Goal: Information Seeking & Learning: Learn about a topic

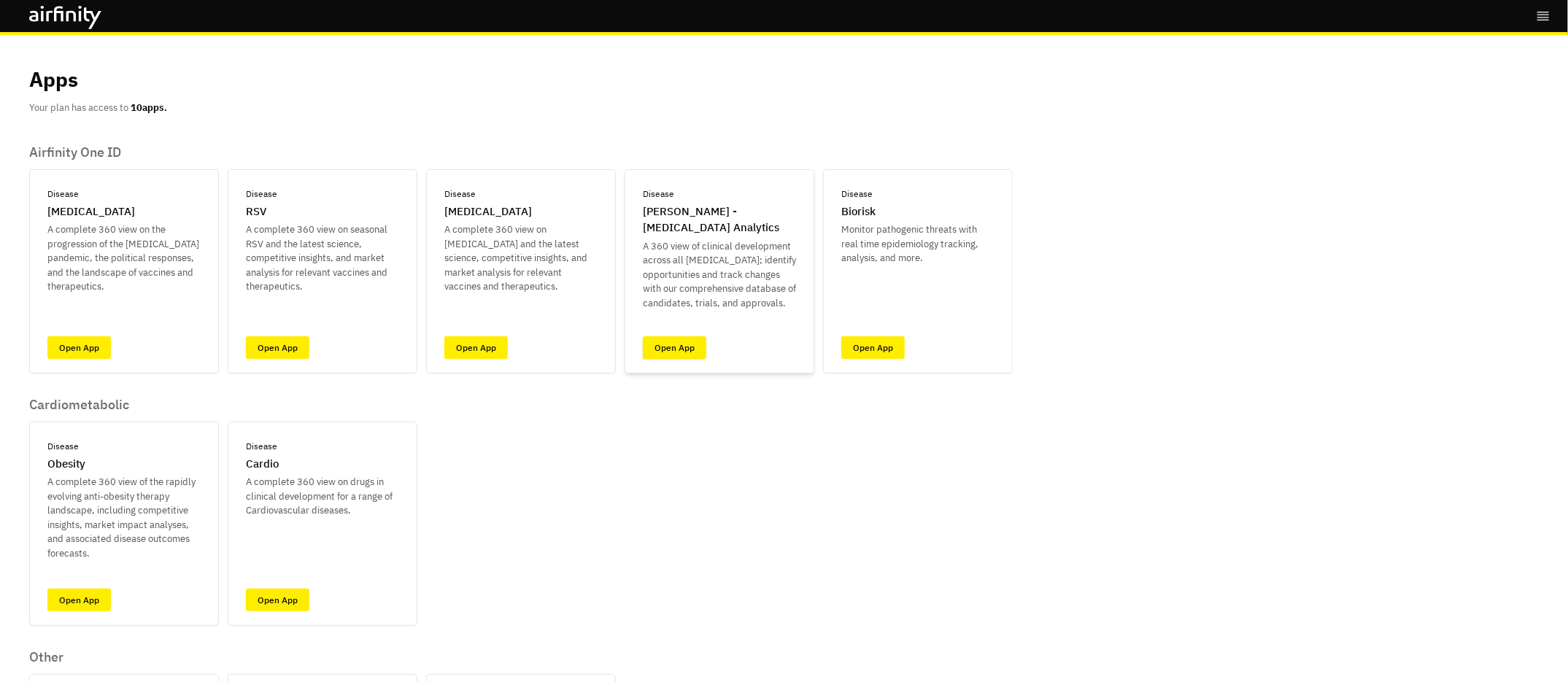
click at [684, 351] on link "Open App" at bounding box center [675, 348] width 63 height 23
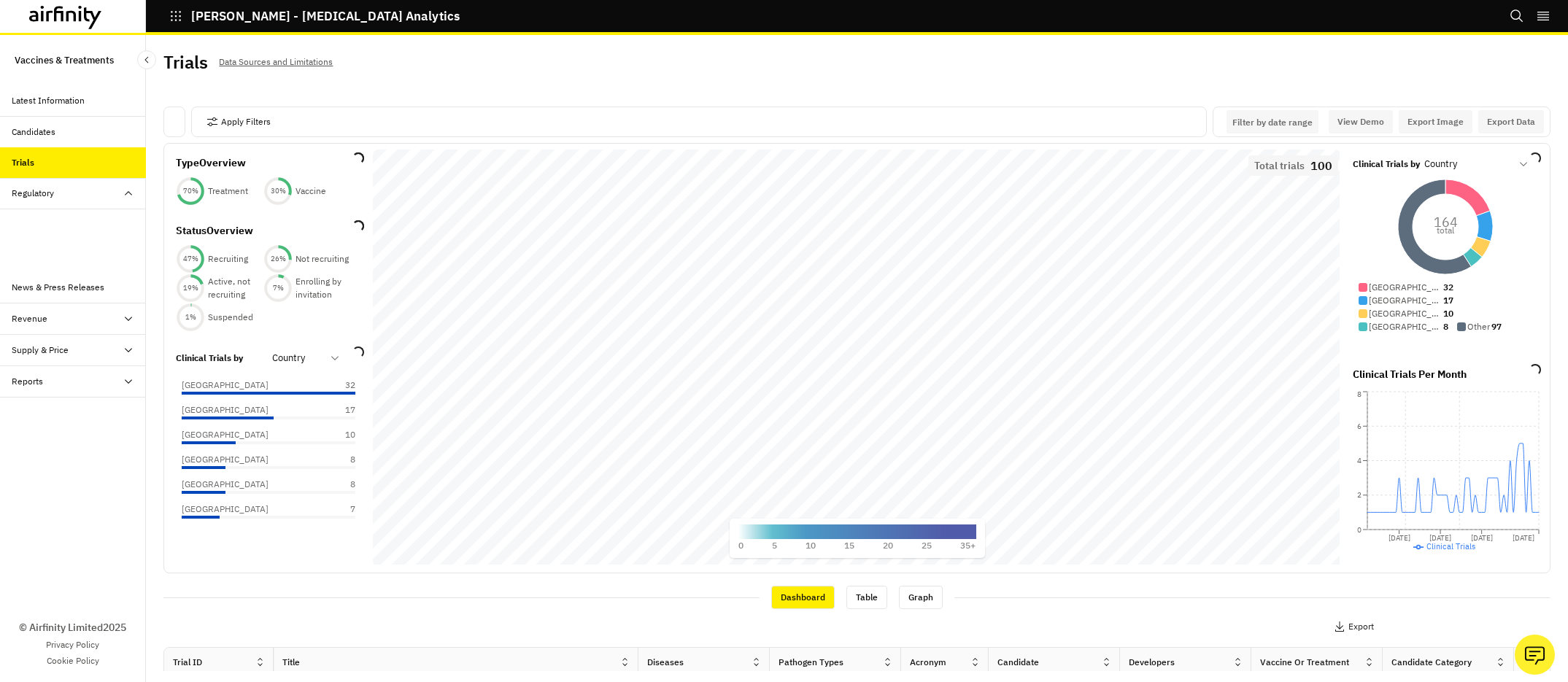
click at [43, 196] on div "Regulatory" at bounding box center [33, 193] width 43 height 13
click at [38, 195] on div "Regulatory" at bounding box center [33, 193] width 43 height 13
click at [35, 185] on div "Regulatory" at bounding box center [73, 193] width 146 height 32
click at [32, 190] on div "Regulatory" at bounding box center [33, 193] width 43 height 13
click at [33, 220] on div "Table" at bounding box center [34, 225] width 21 height 13
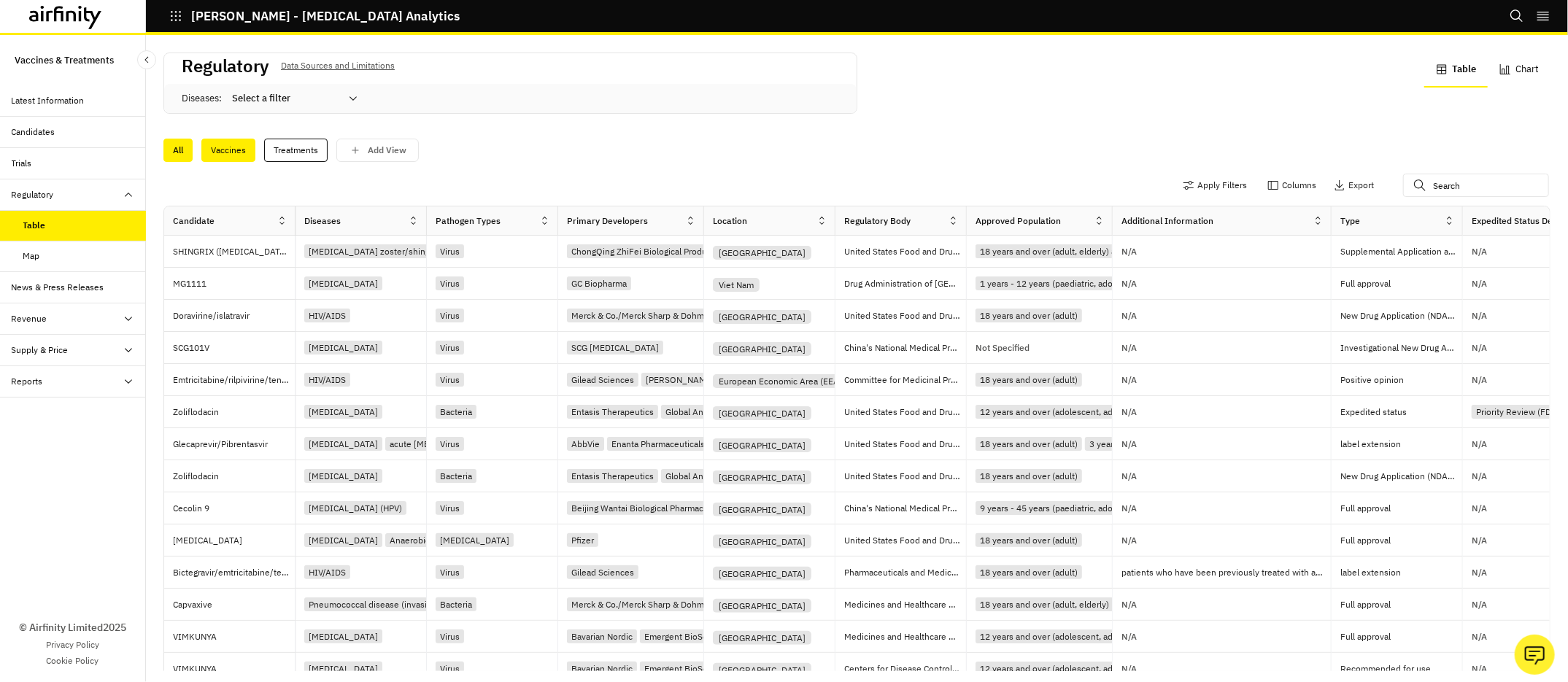
click at [229, 148] on div "Vaccines" at bounding box center [228, 151] width 54 height 24
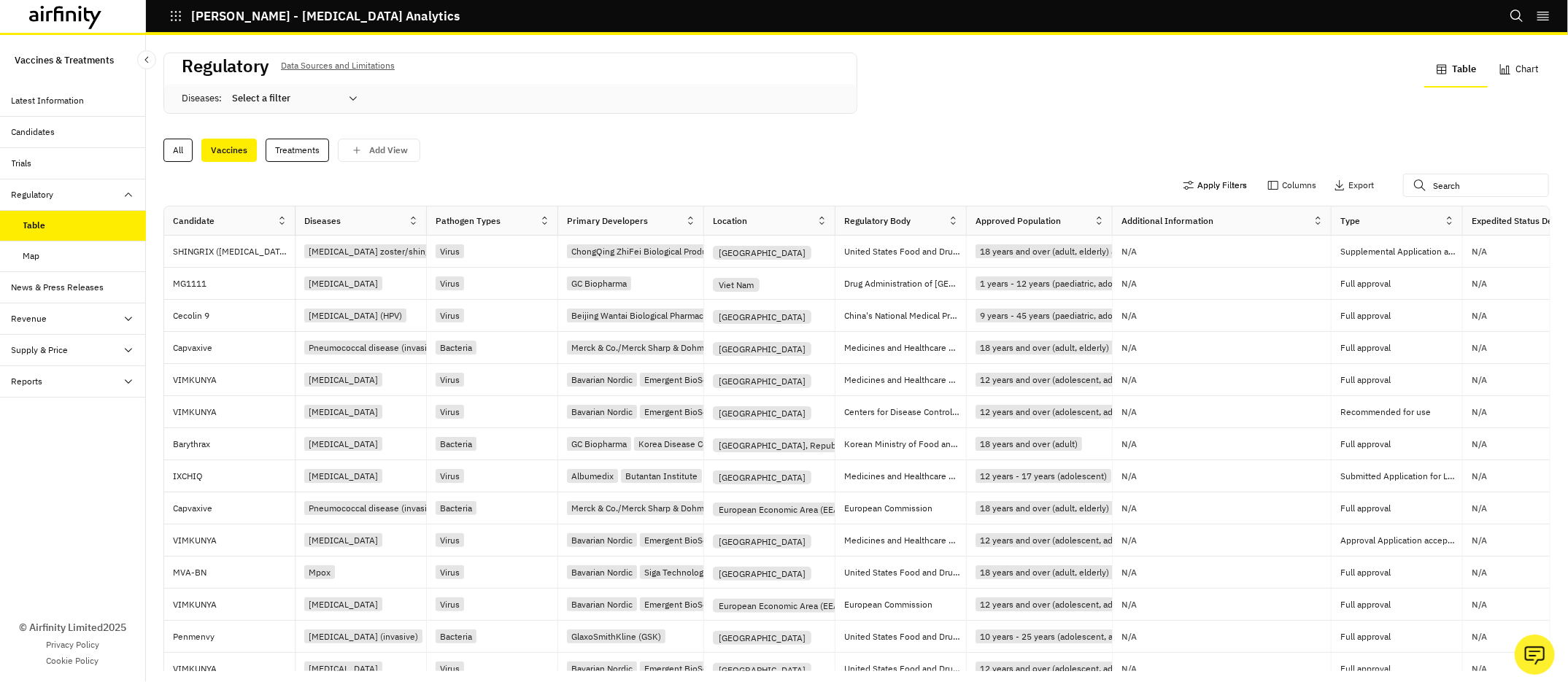
click at [1211, 184] on button "Apply Filters" at bounding box center [1214, 185] width 64 height 24
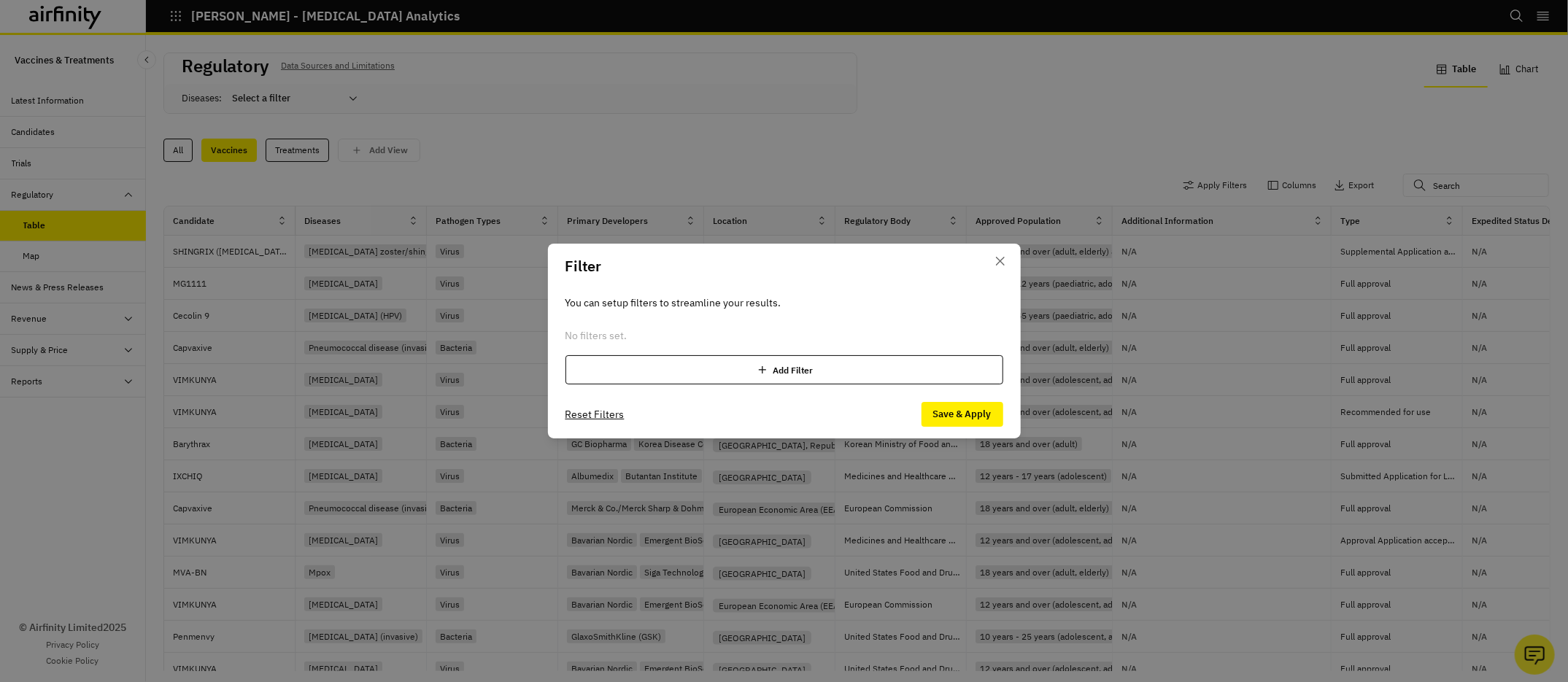
click at [667, 376] on div "Add Filter" at bounding box center [784, 370] width 438 height 29
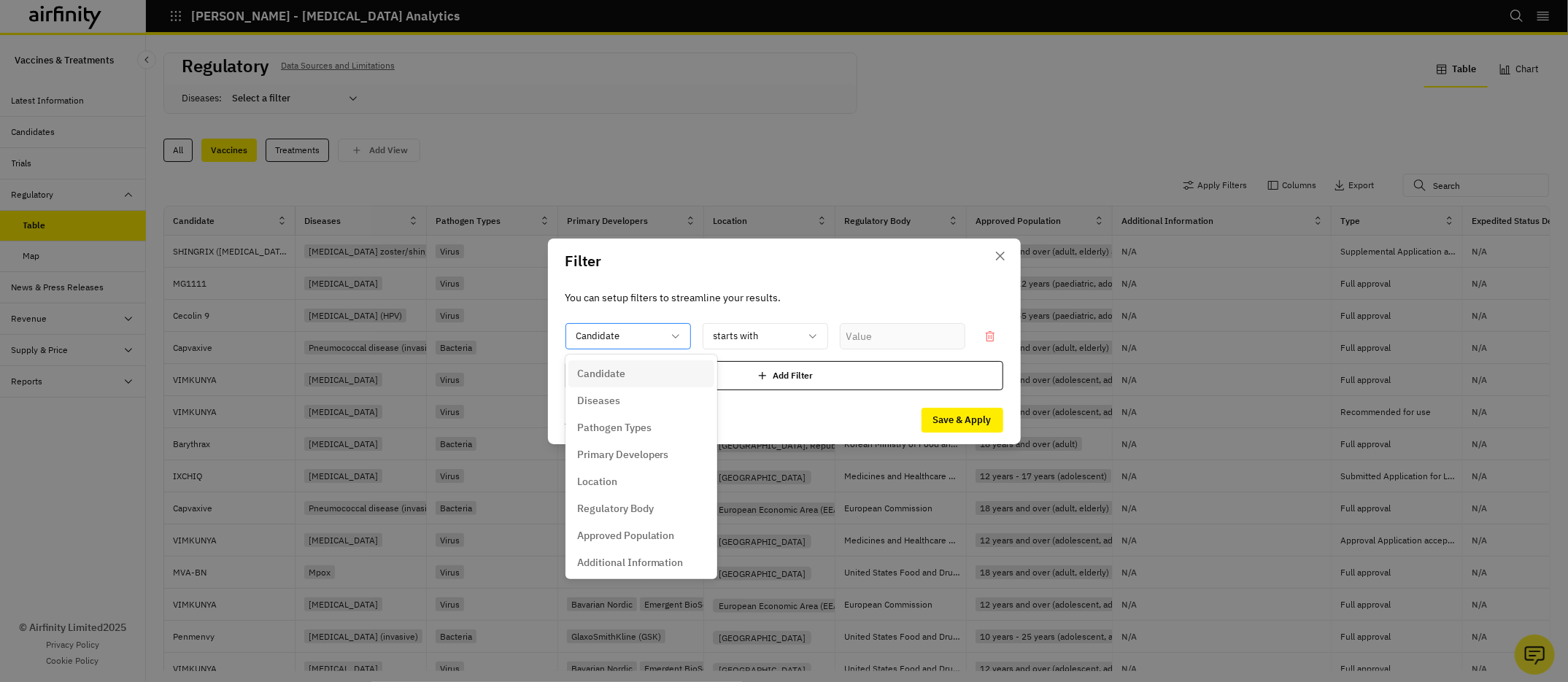
click at [598, 337] on p "Candidate" at bounding box center [598, 337] width 44 height 15
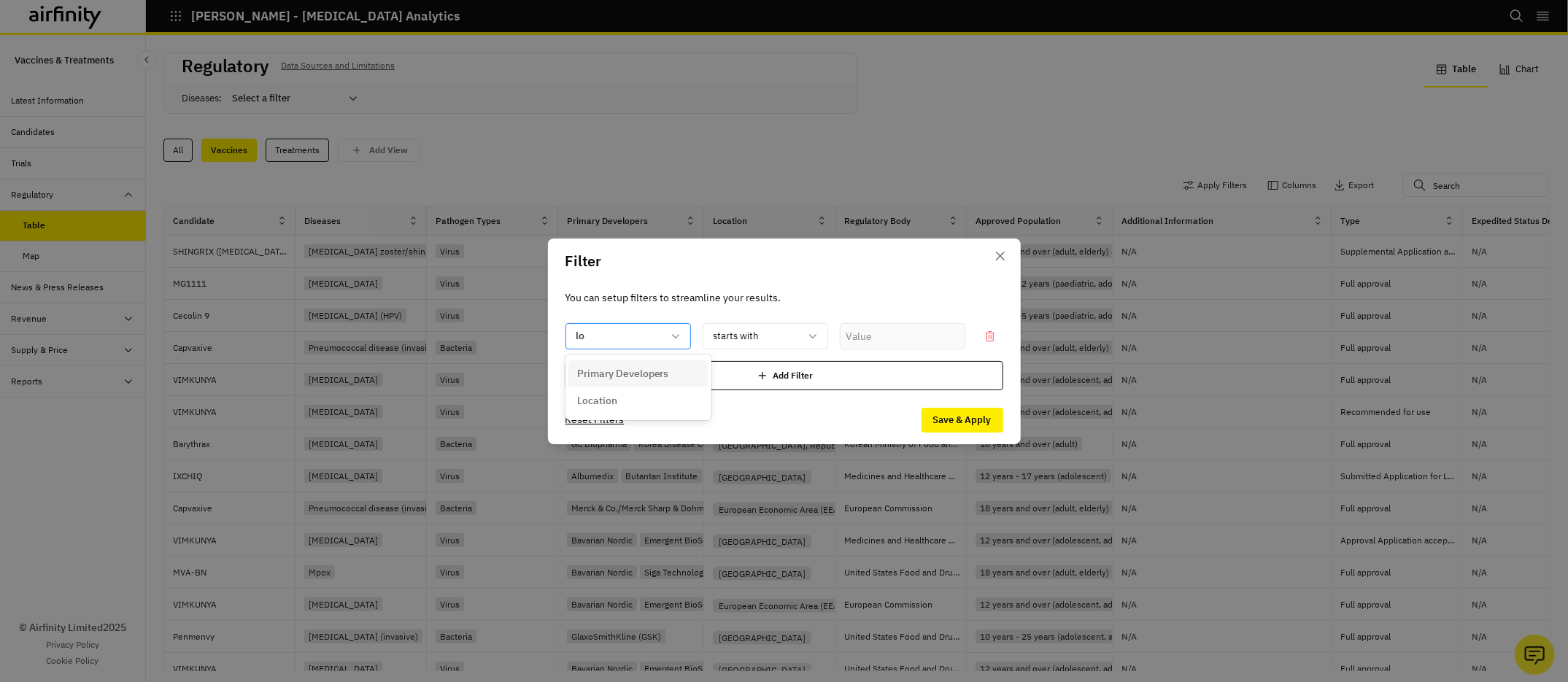
type input "l"
type input "loca"
click at [612, 373] on p "Location" at bounding box center [597, 373] width 40 height 15
click at [883, 333] on div "Select..." at bounding box center [893, 336] width 86 height 15
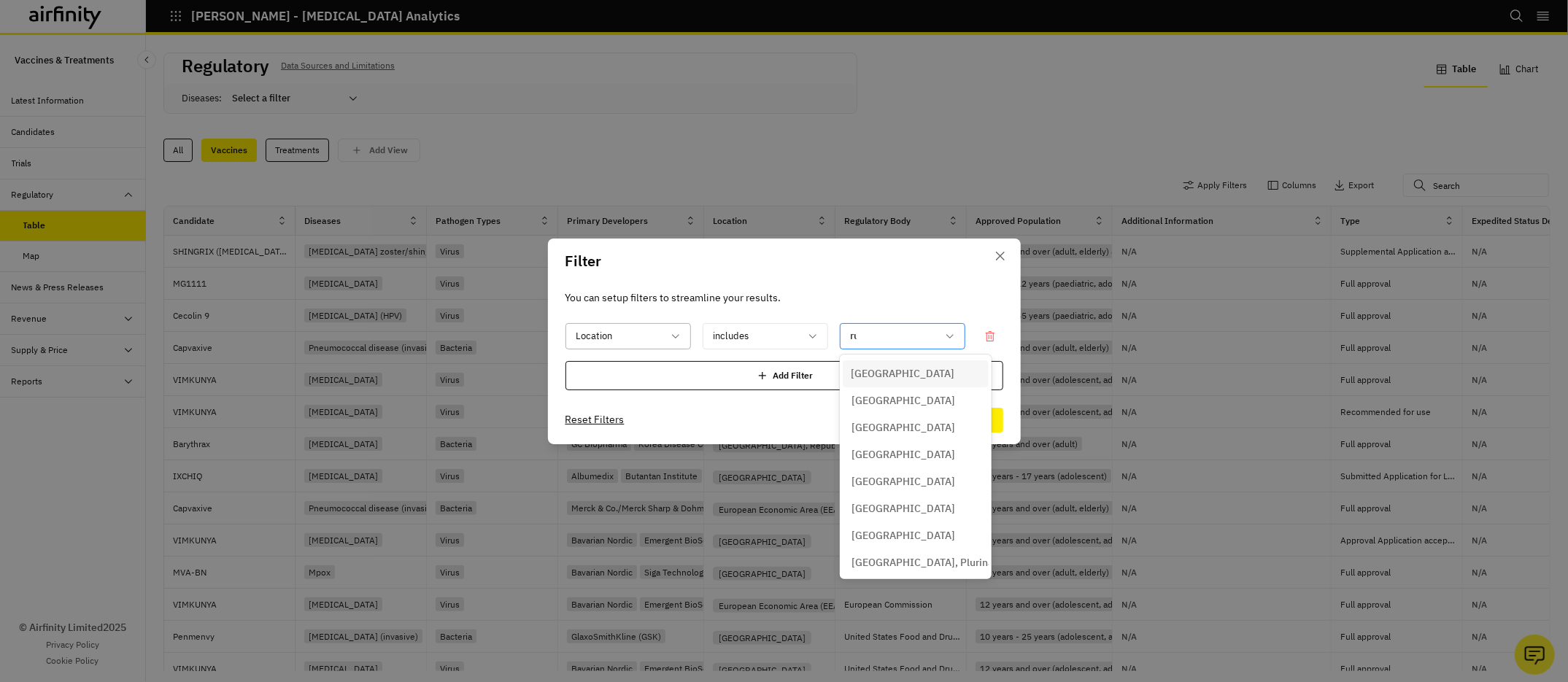
type input "rus"
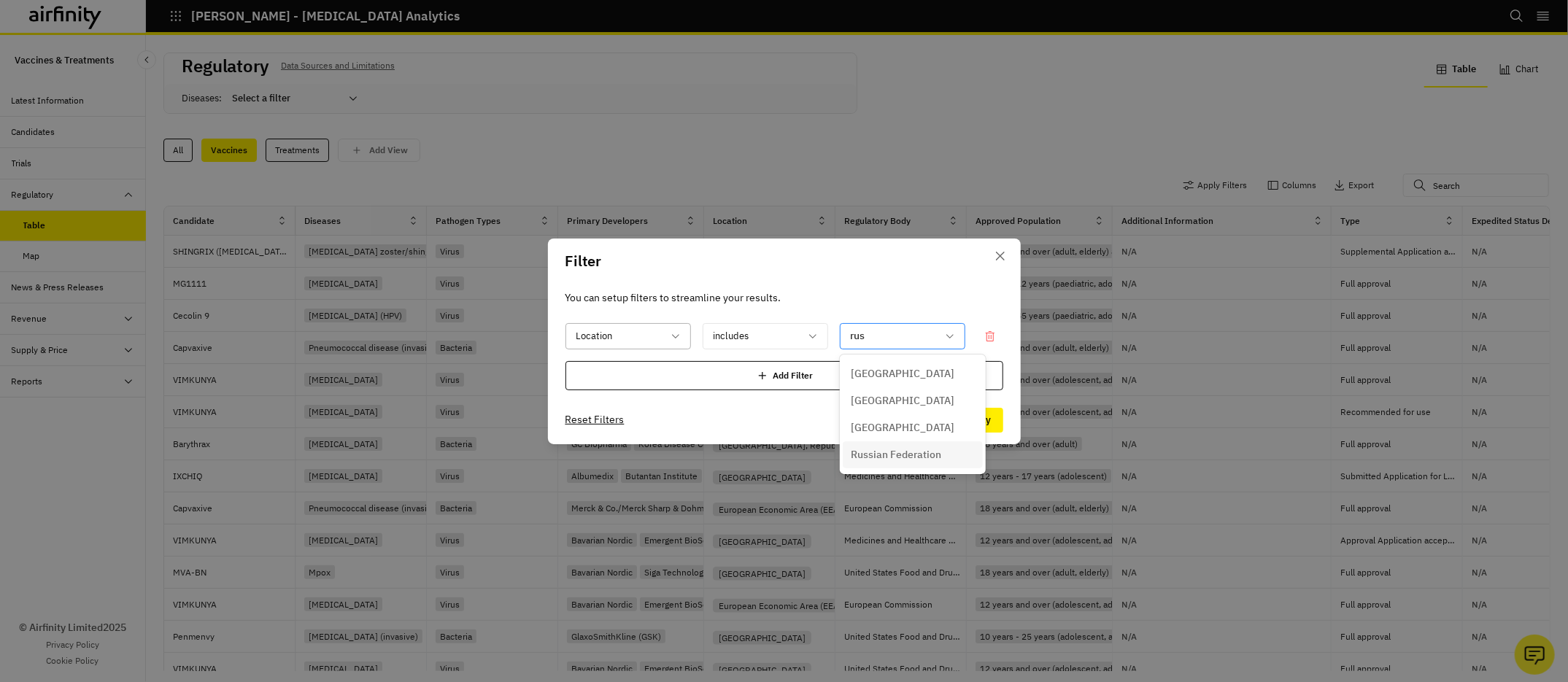
click at [898, 447] on p "Russian Federation" at bounding box center [896, 454] width 90 height 15
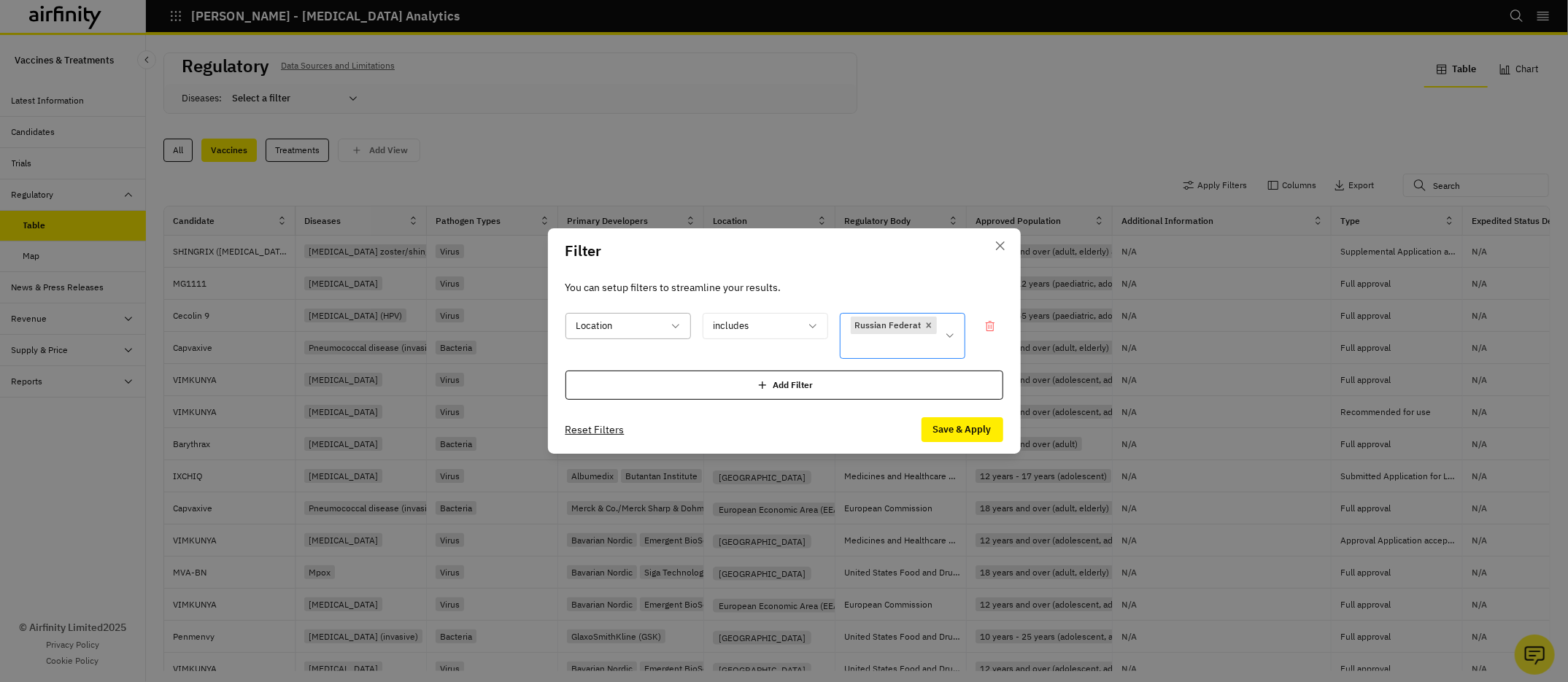
click at [862, 386] on div "Add Filter" at bounding box center [784, 385] width 438 height 29
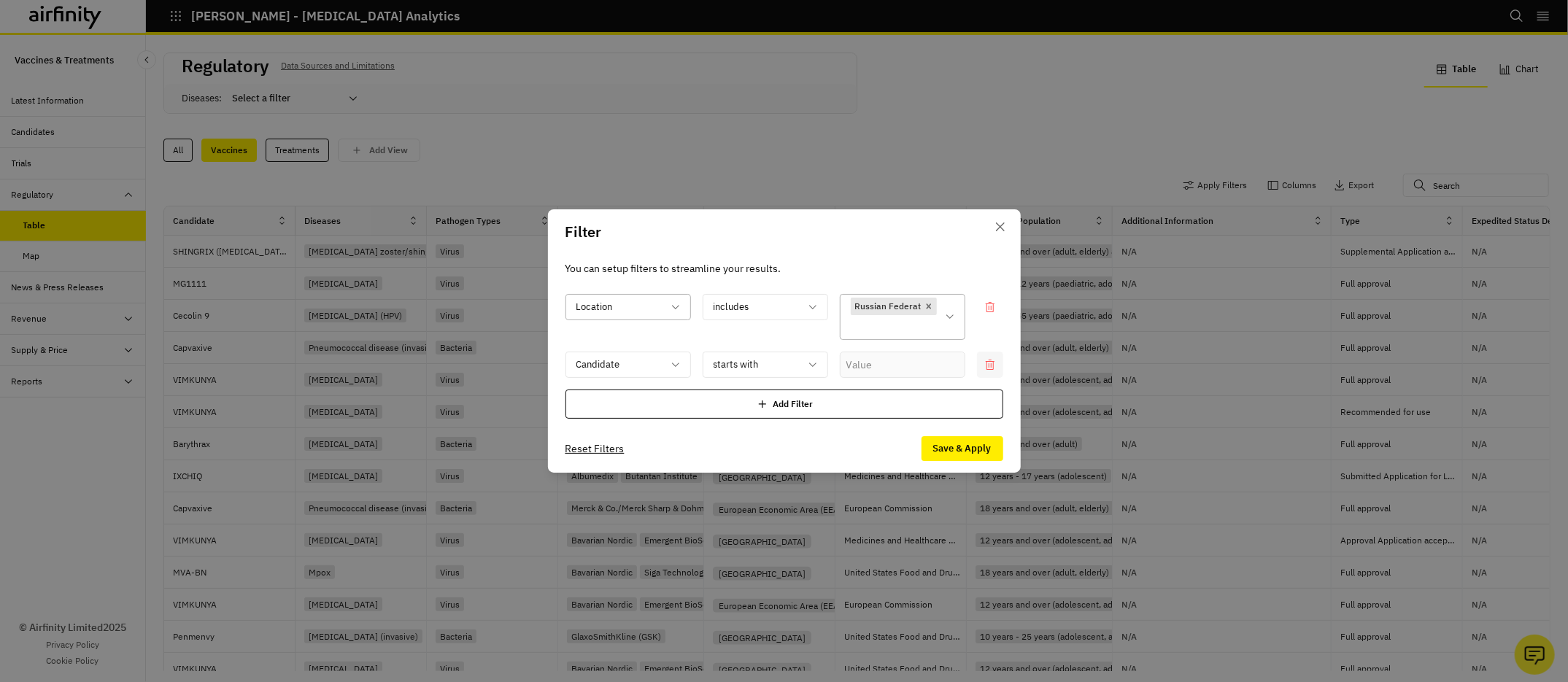
click at [994, 364] on icon at bounding box center [990, 365] width 12 height 12
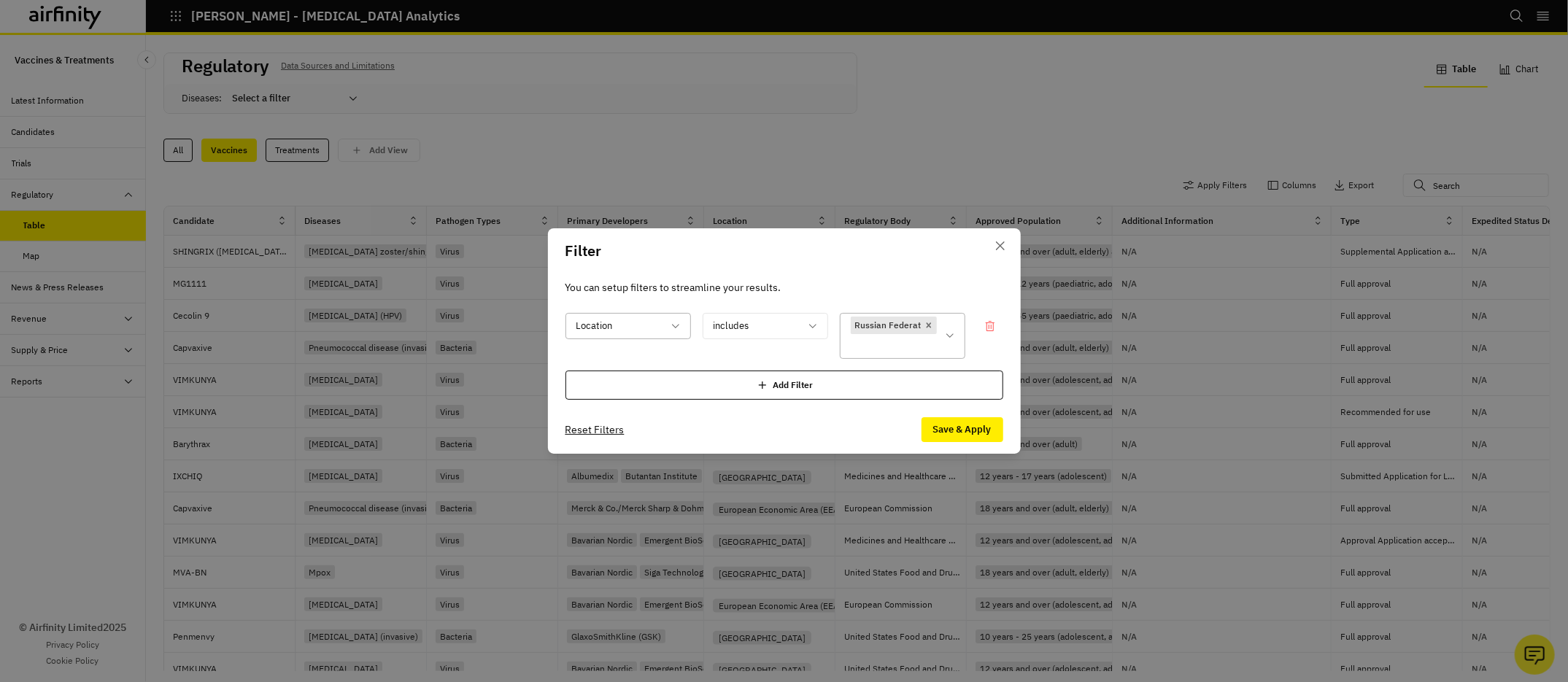
click at [956, 428] on button "Save & Apply" at bounding box center [962, 430] width 82 height 25
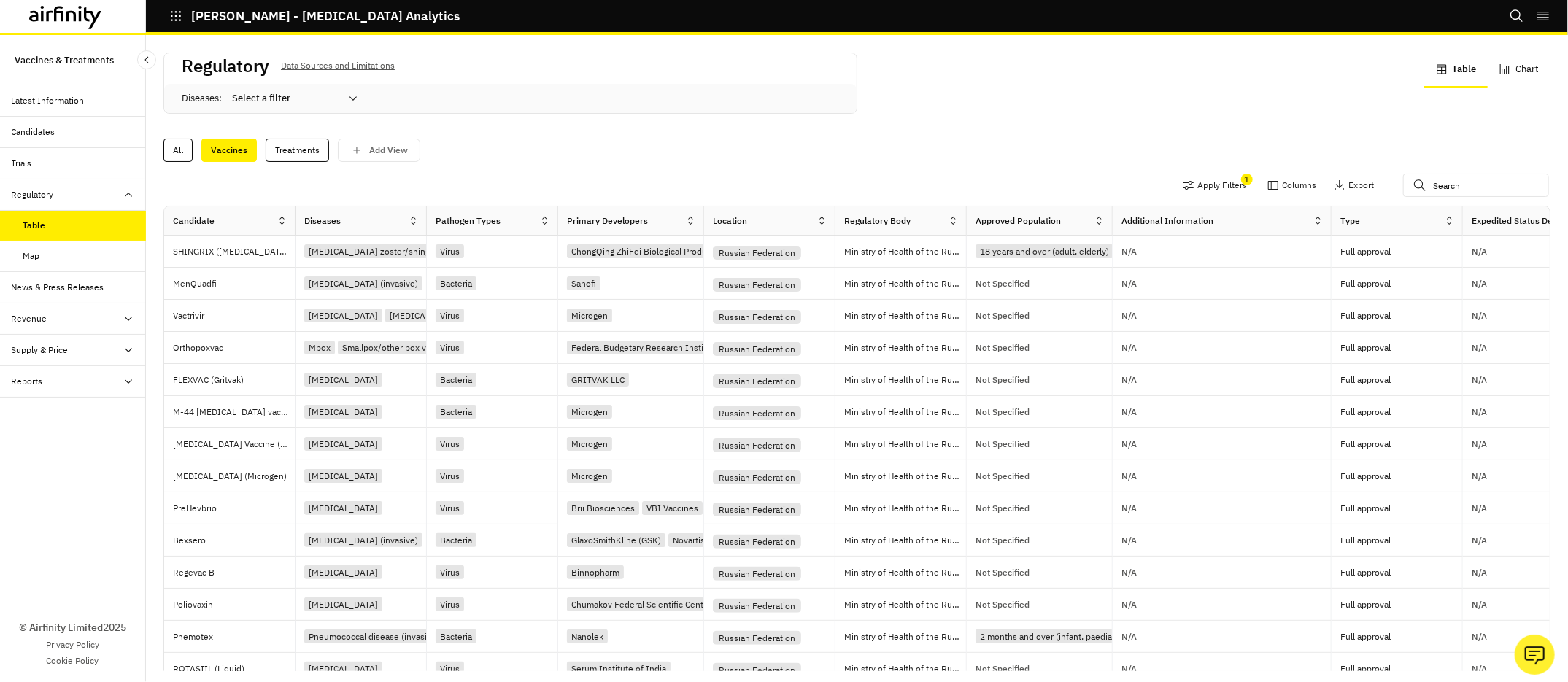
click at [1219, 172] on div "Apply Filters 1 Columns Export" at bounding box center [856, 187] width 1387 height 38
click at [1210, 182] on button "Apply Filters" at bounding box center [1214, 185] width 64 height 24
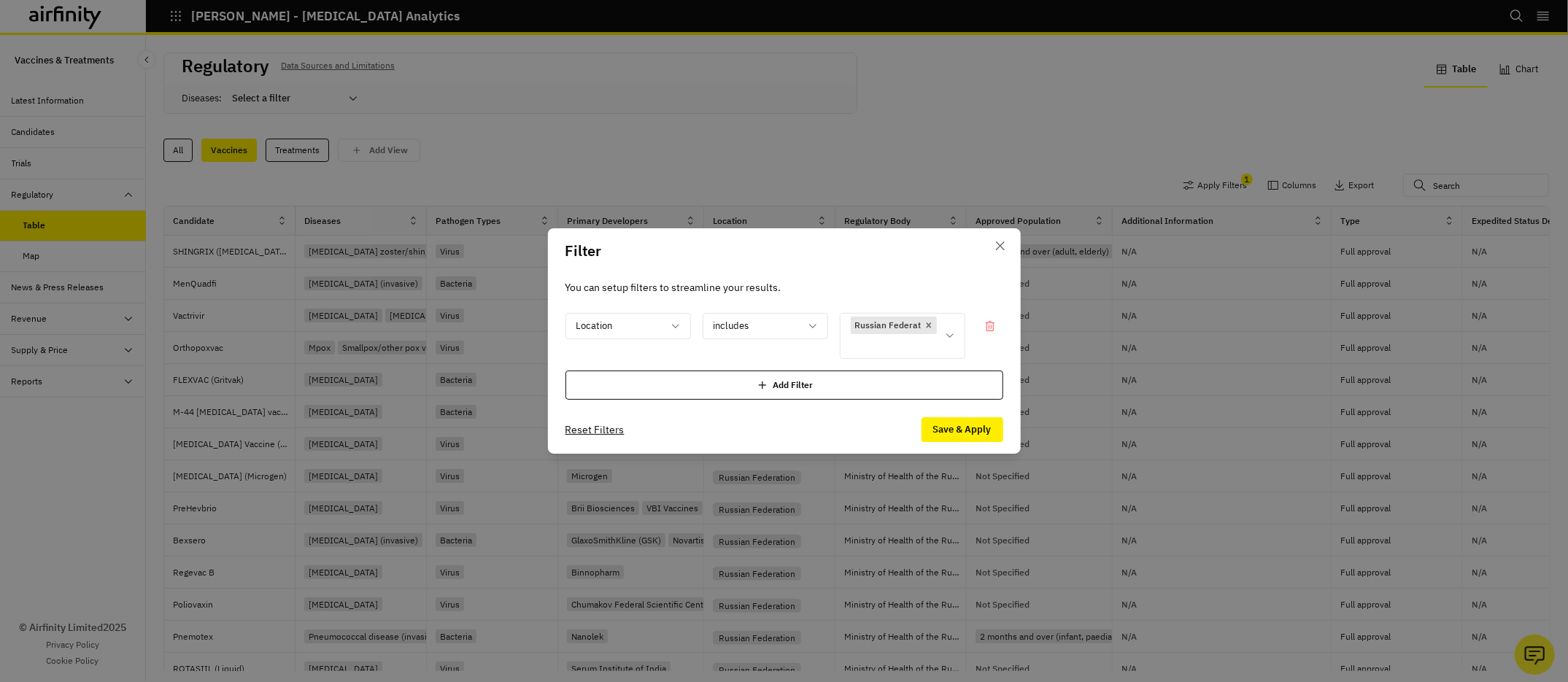
click at [662, 382] on div "Add Filter" at bounding box center [784, 385] width 438 height 29
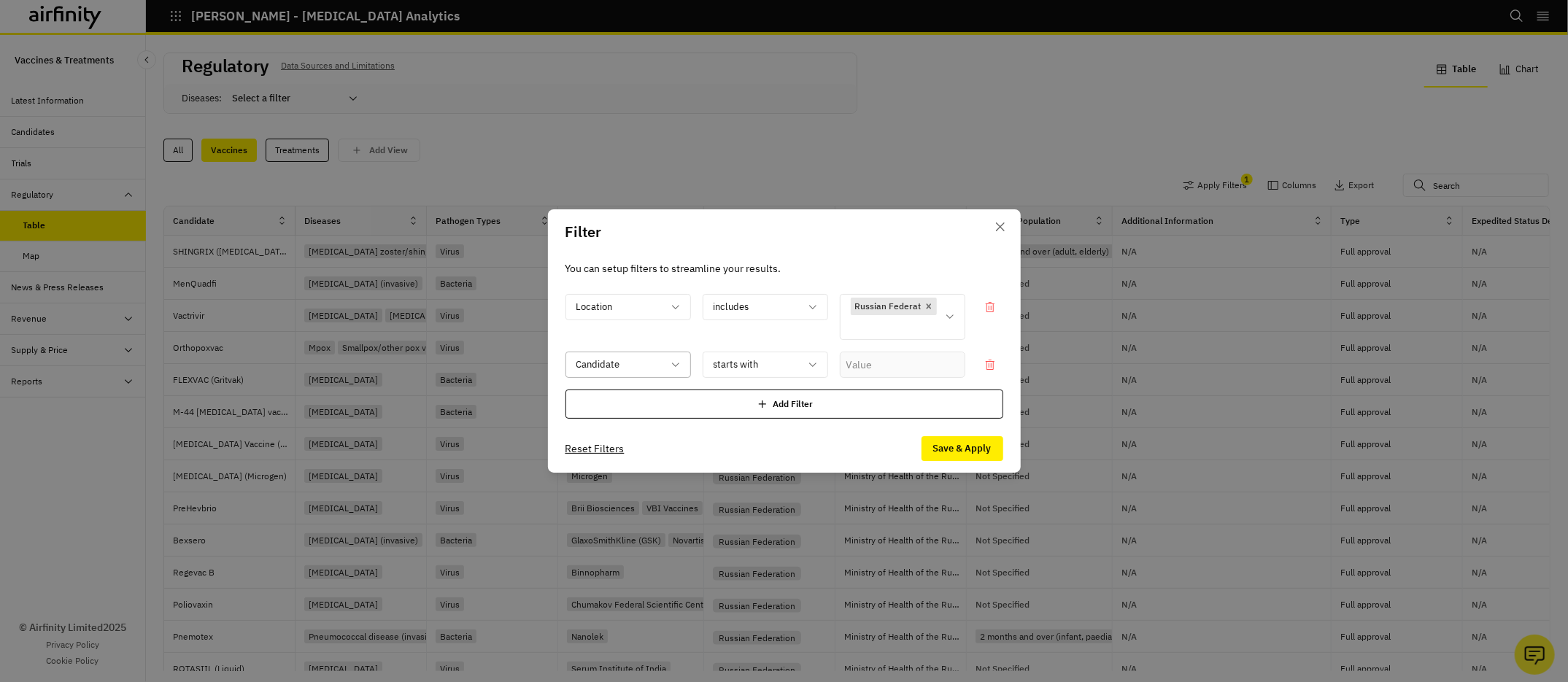
click at [610, 367] on p "Candidate" at bounding box center [598, 365] width 44 height 15
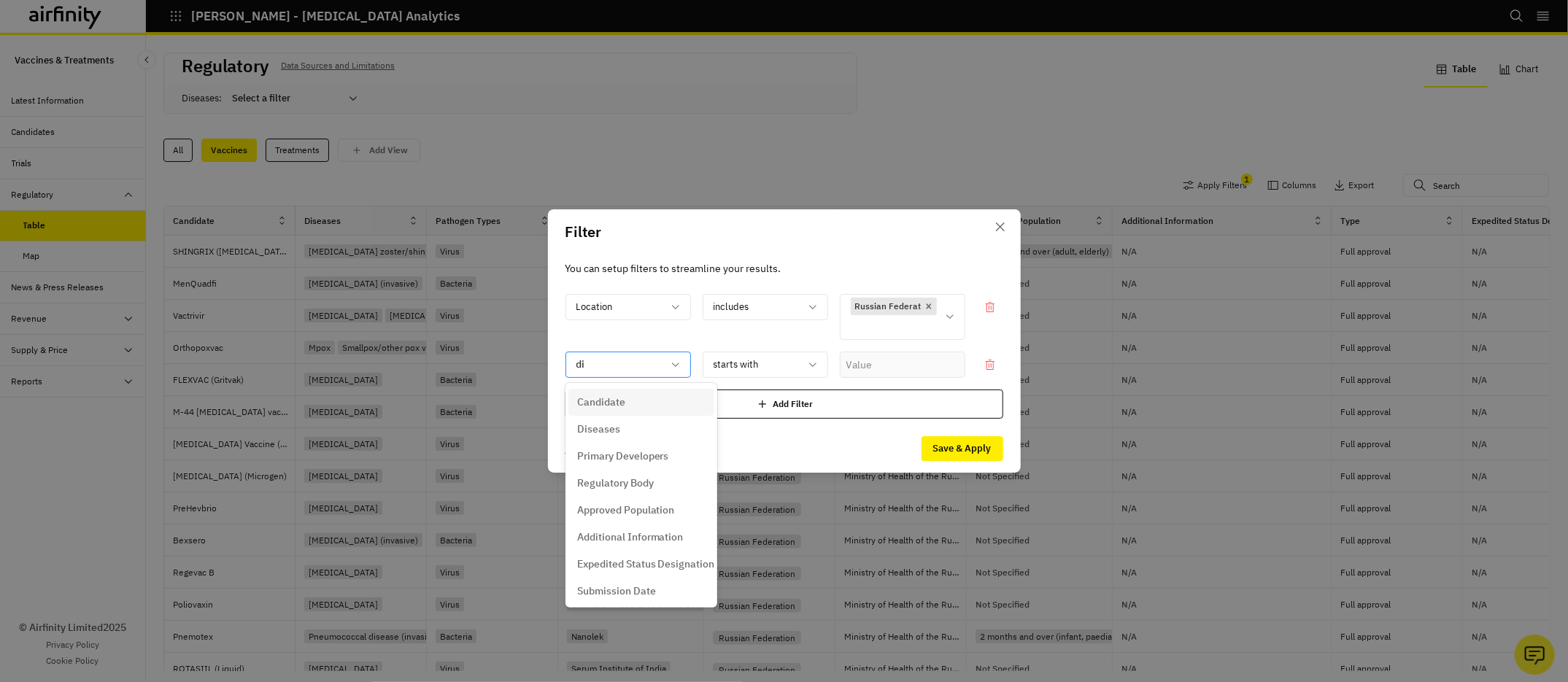
type input "dis"
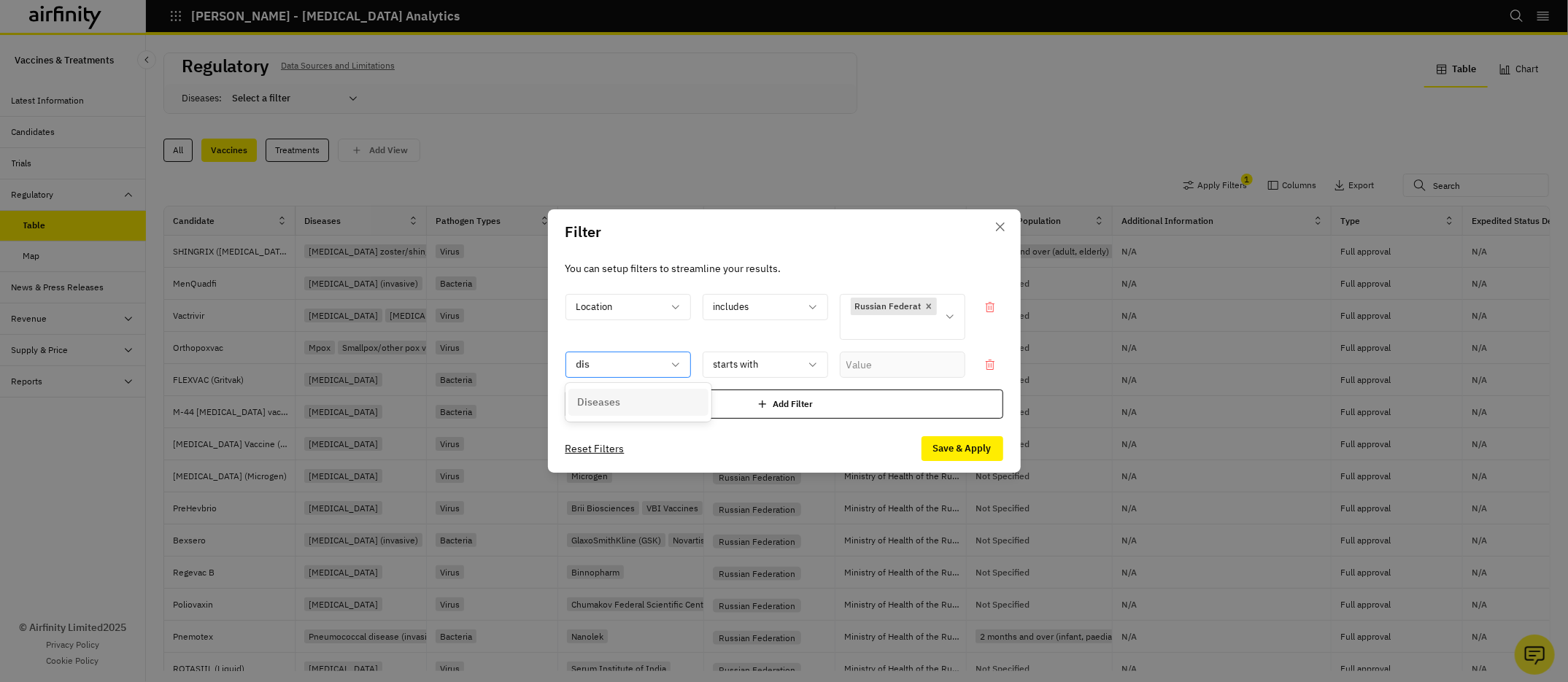
click at [625, 416] on div "Diseases" at bounding box center [638, 402] width 140 height 33
click at [621, 409] on div "Diseases" at bounding box center [638, 402] width 123 height 15
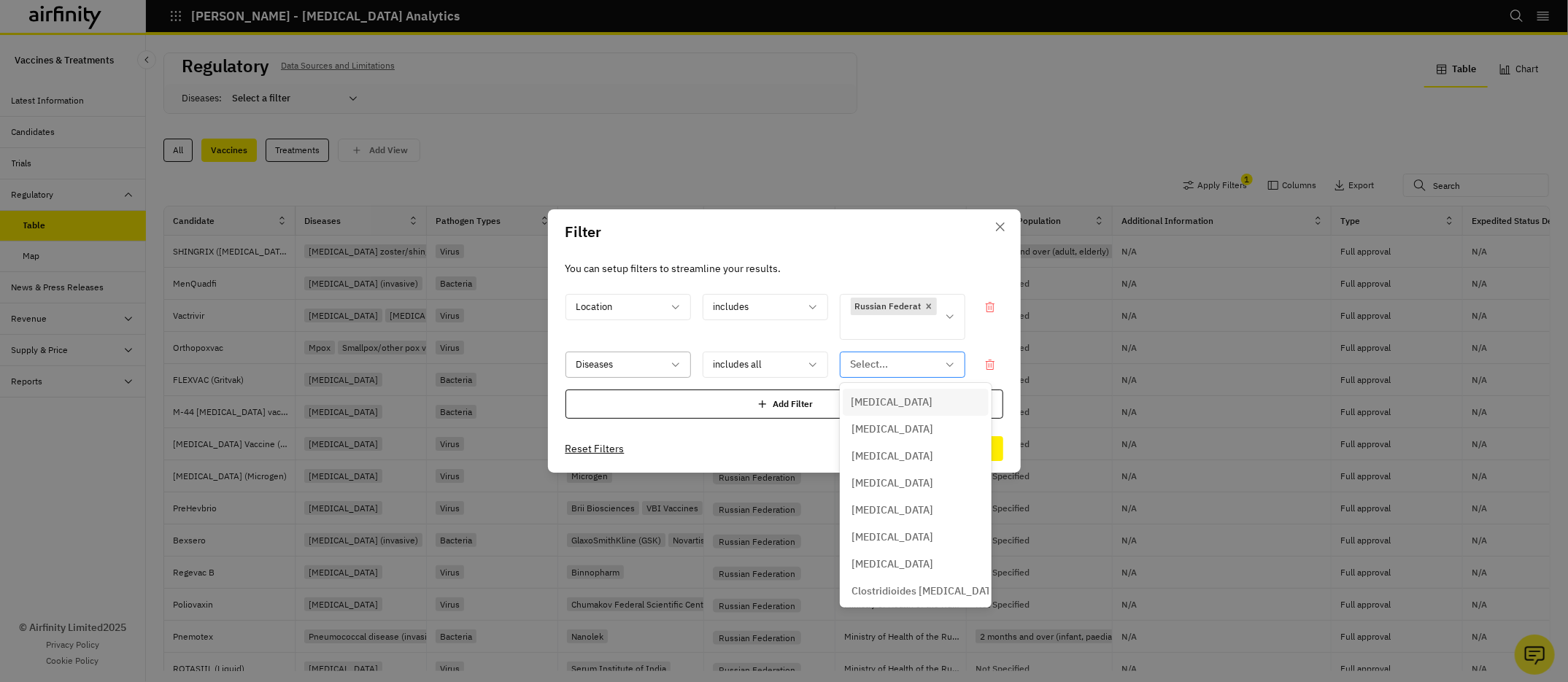
click at [867, 373] on div "Select..." at bounding box center [892, 364] width 104 height 24
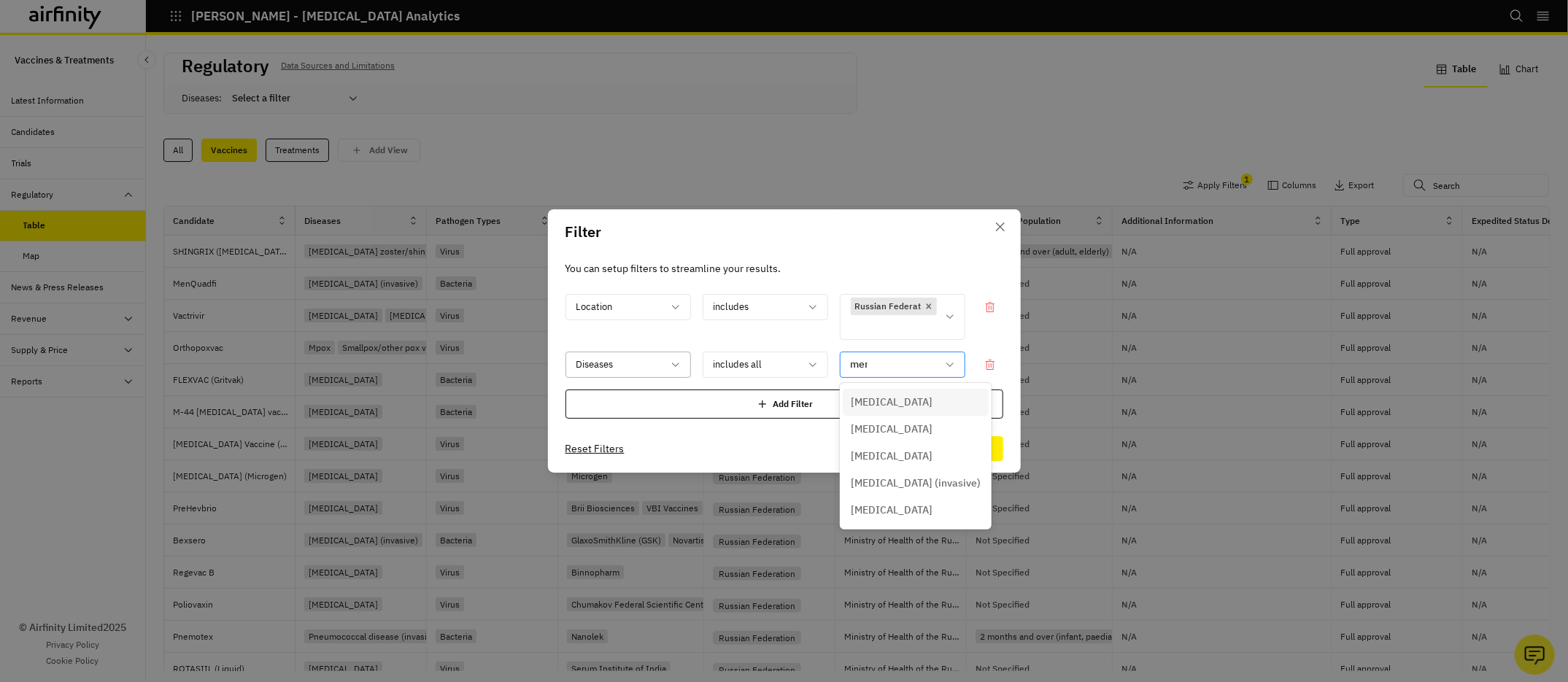
type input "menin"
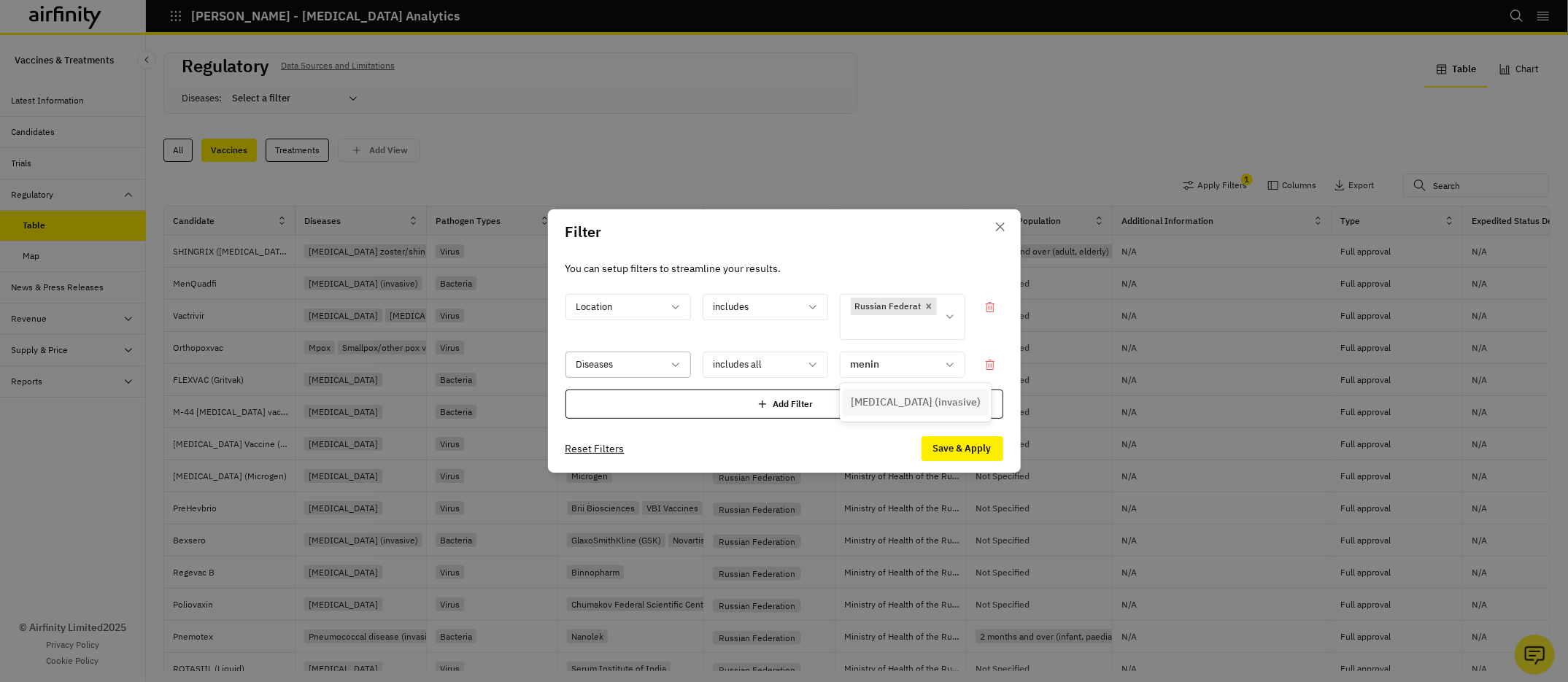
click at [883, 406] on p "[MEDICAL_DATA] (invasive)" at bounding box center [916, 402] width 130 height 15
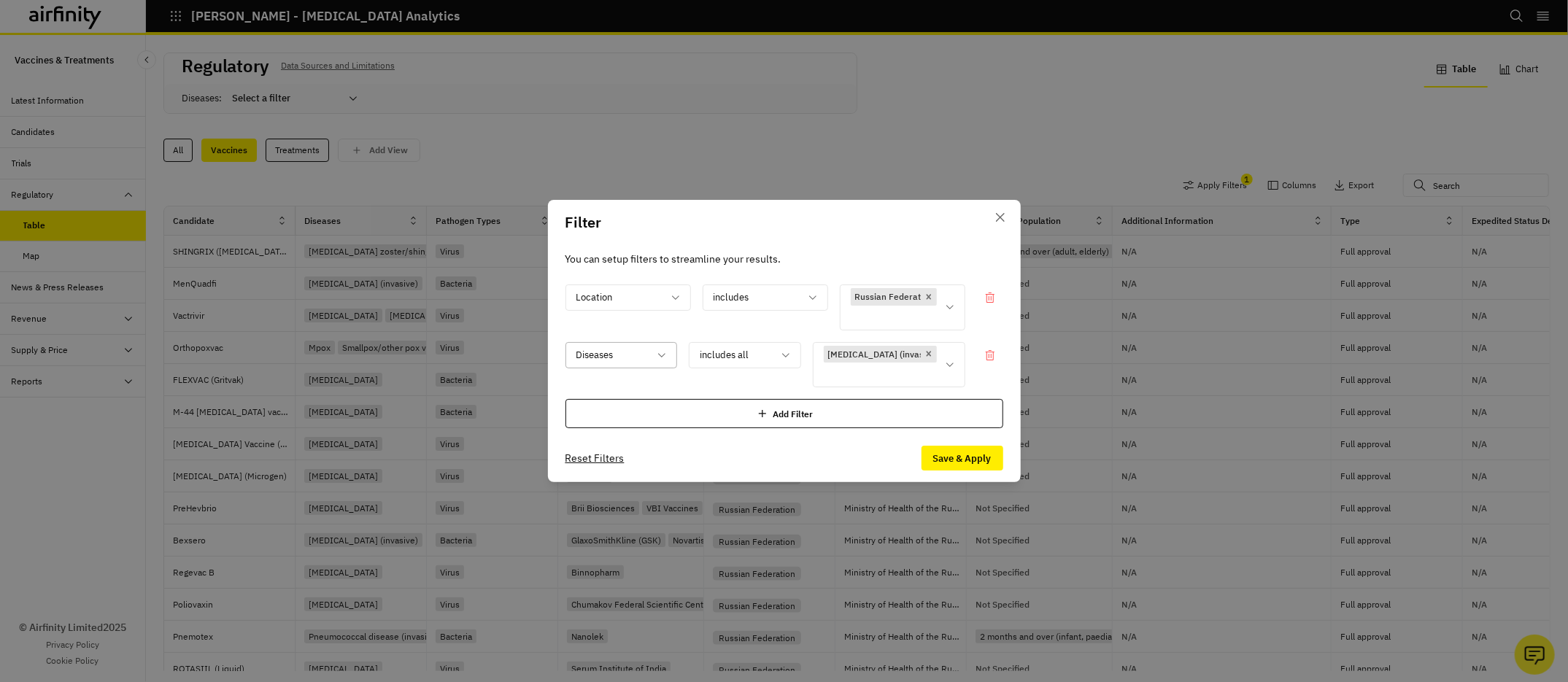
click at [957, 454] on button "Save & Apply" at bounding box center [962, 459] width 82 height 25
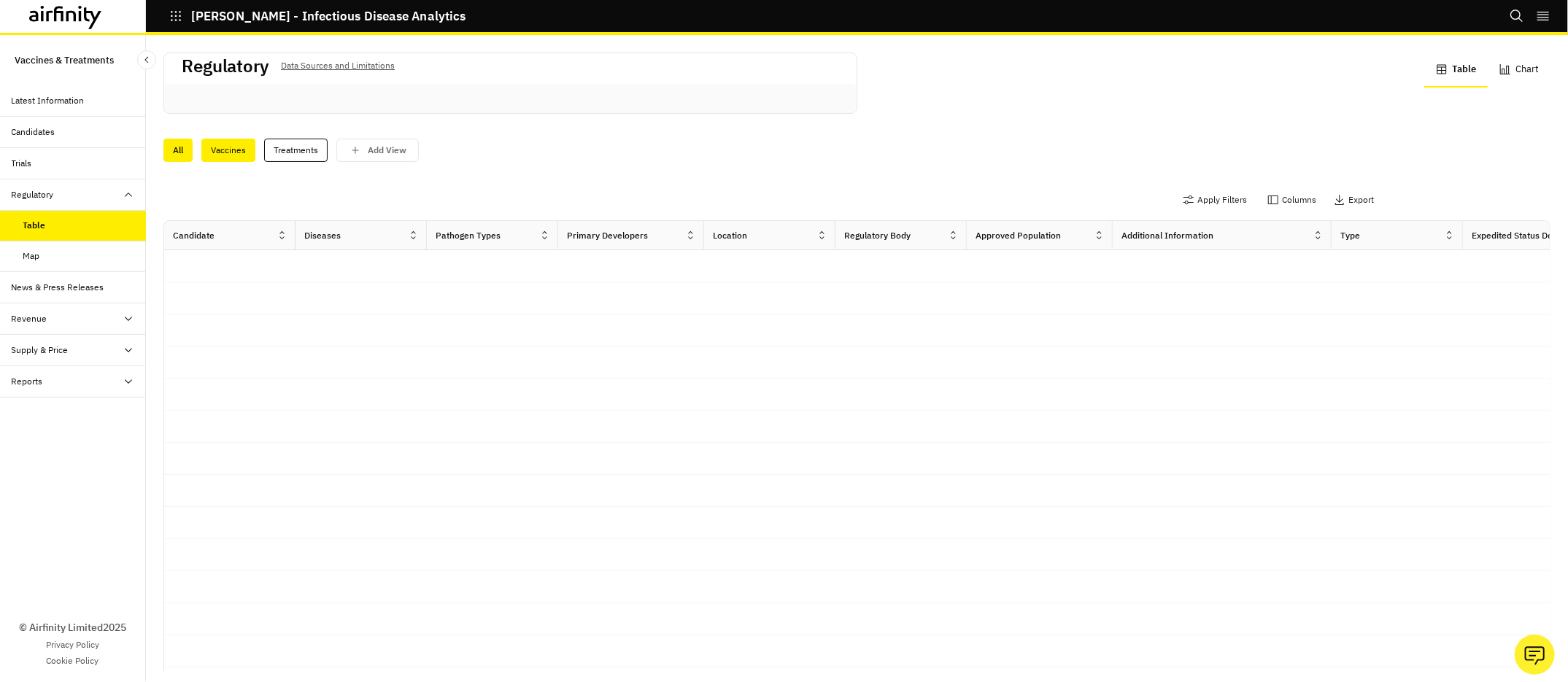
click at [235, 147] on div "Vaccines" at bounding box center [228, 151] width 54 height 24
click at [171, 151] on div "All" at bounding box center [178, 151] width 29 height 24
click at [220, 156] on div "Vaccines" at bounding box center [228, 151] width 54 height 24
click at [1220, 202] on button "Apply Filters" at bounding box center [1214, 200] width 64 height 24
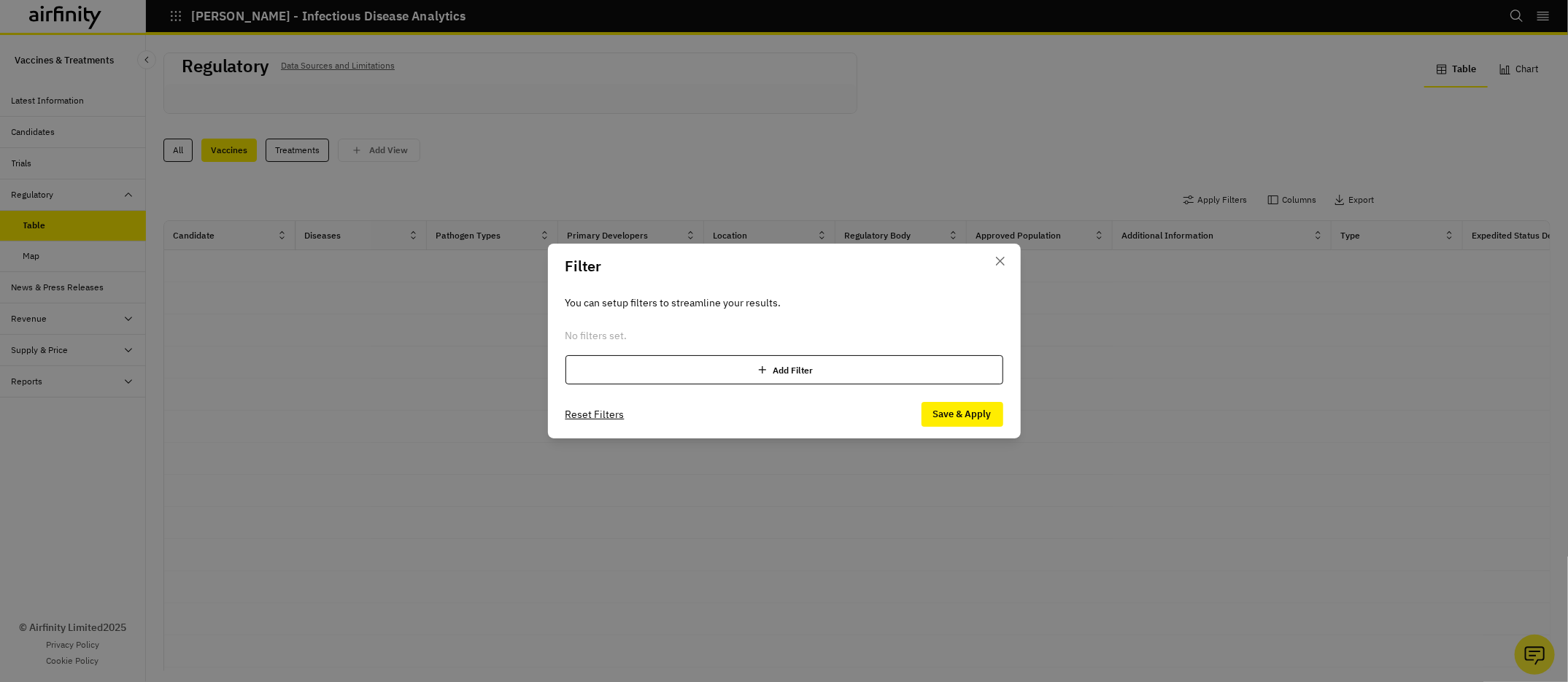
click at [695, 373] on div "Add Filter" at bounding box center [784, 370] width 438 height 29
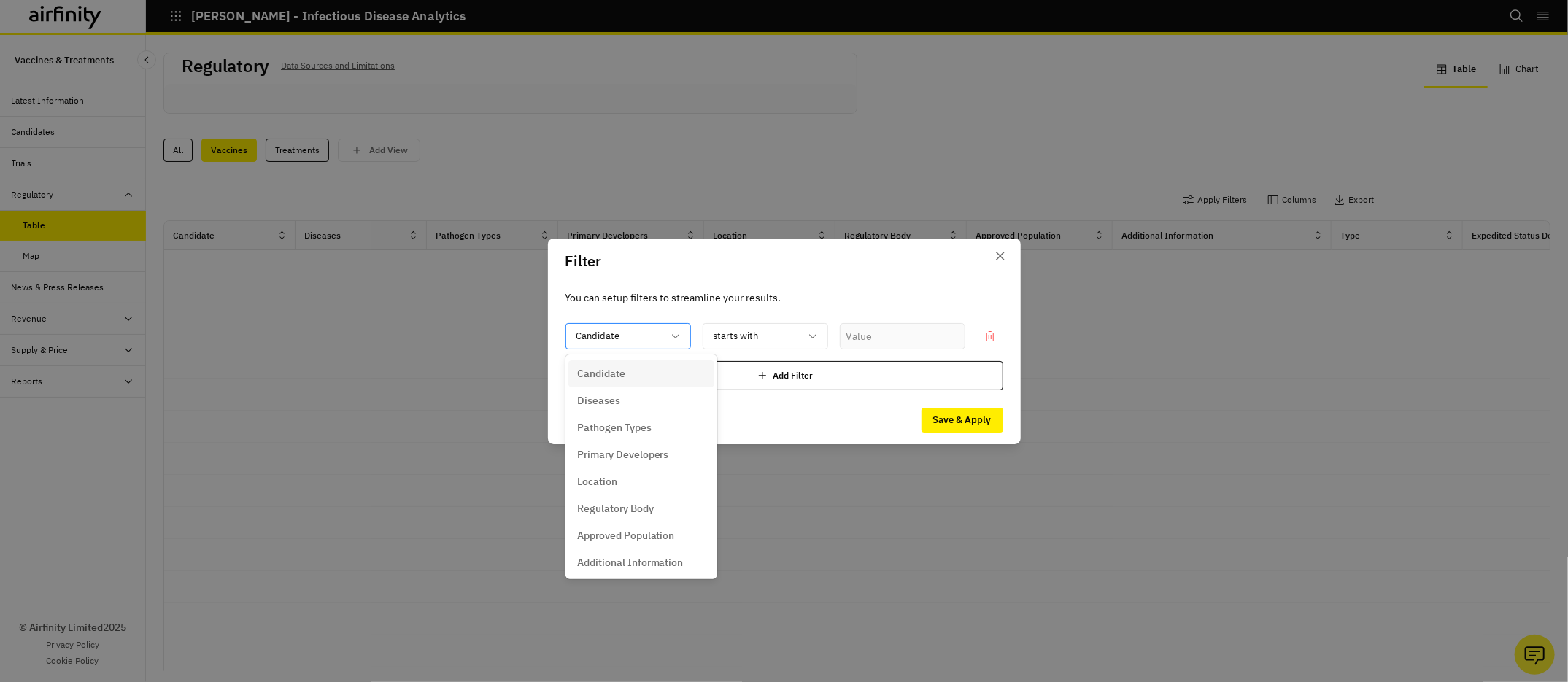
click at [595, 324] on div "Candidate" at bounding box center [617, 336] width 104 height 24
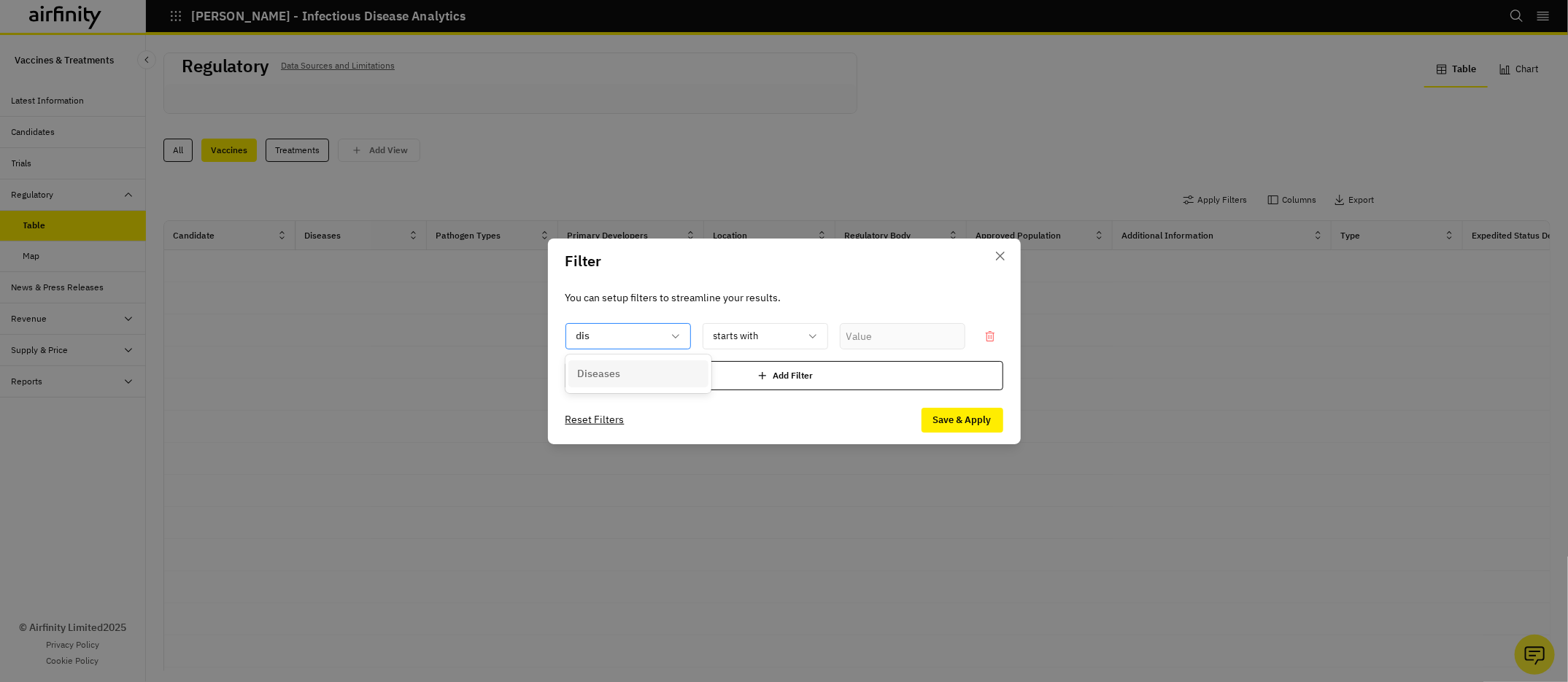
type input "dise"
click at [616, 370] on p "Diseases" at bounding box center [598, 373] width 43 height 15
click at [910, 340] on div at bounding box center [893, 336] width 86 height 18
type input "meni"
click at [1006, 254] on button "Close" at bounding box center [1000, 256] width 24 height 24
